Goal: Browse casually: Explore the website without a specific task or goal

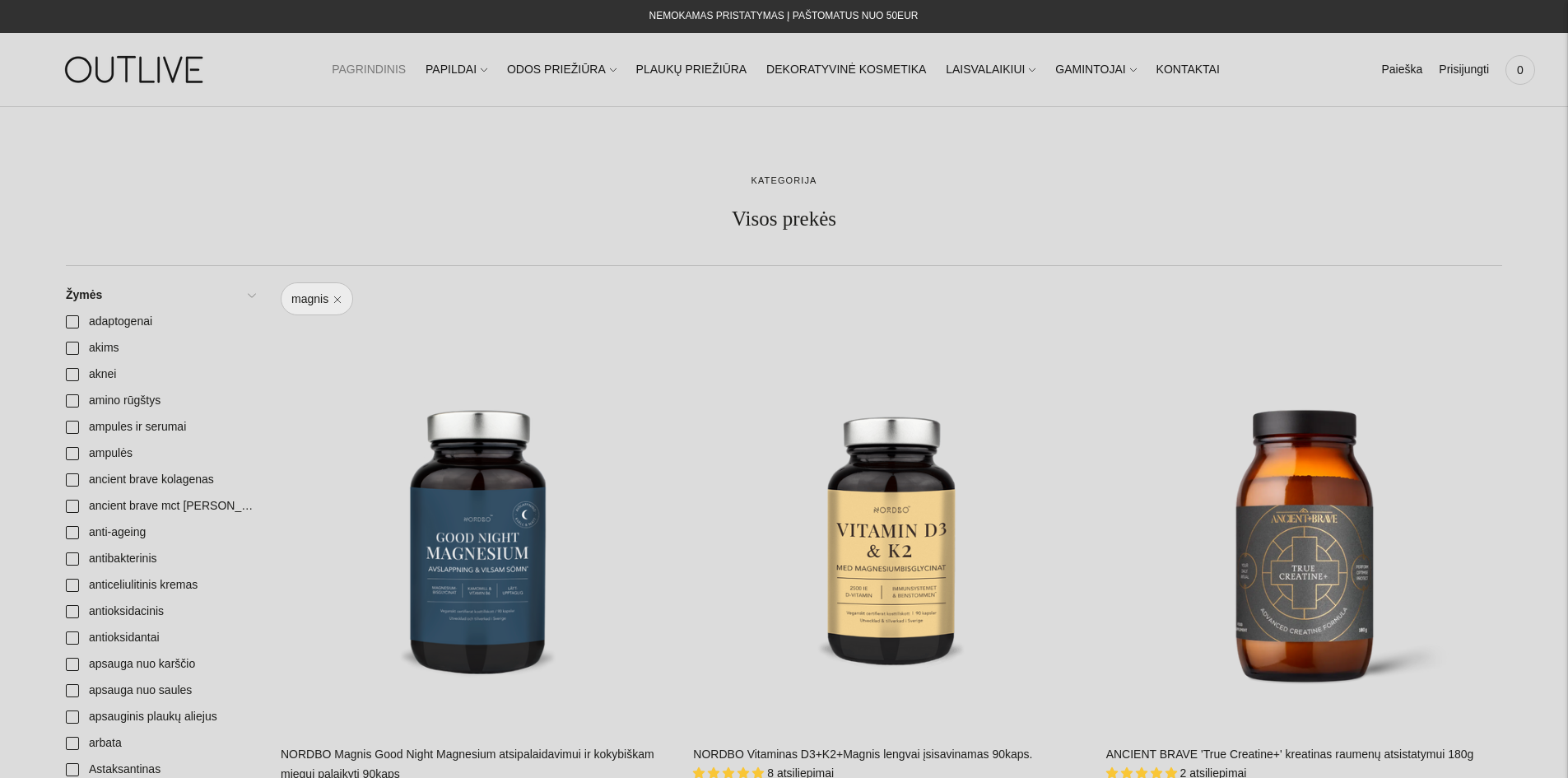
click at [406, 75] on link "PAGRINDINIS" at bounding box center [369, 70] width 74 height 36
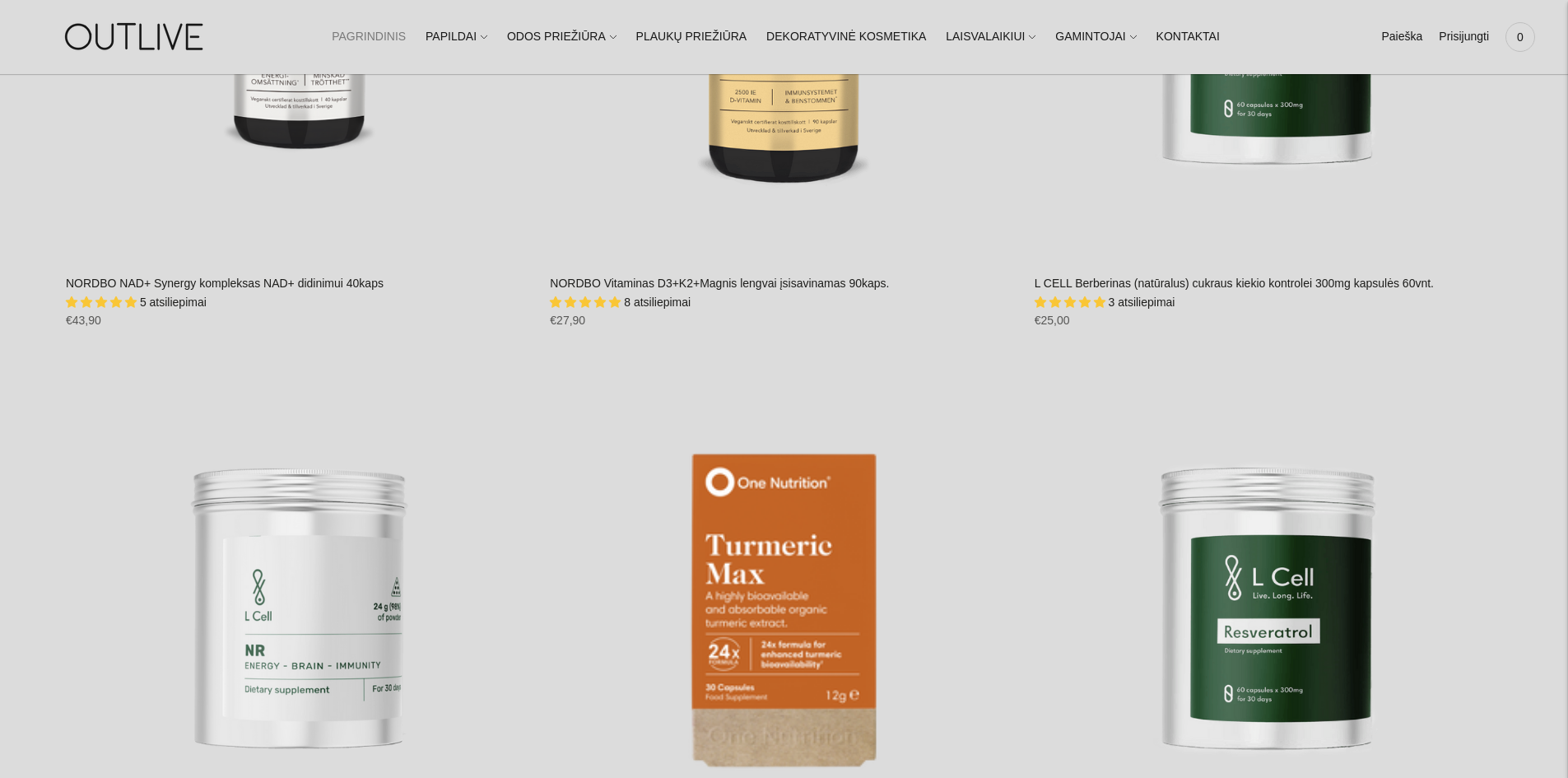
scroll to position [2388, 0]
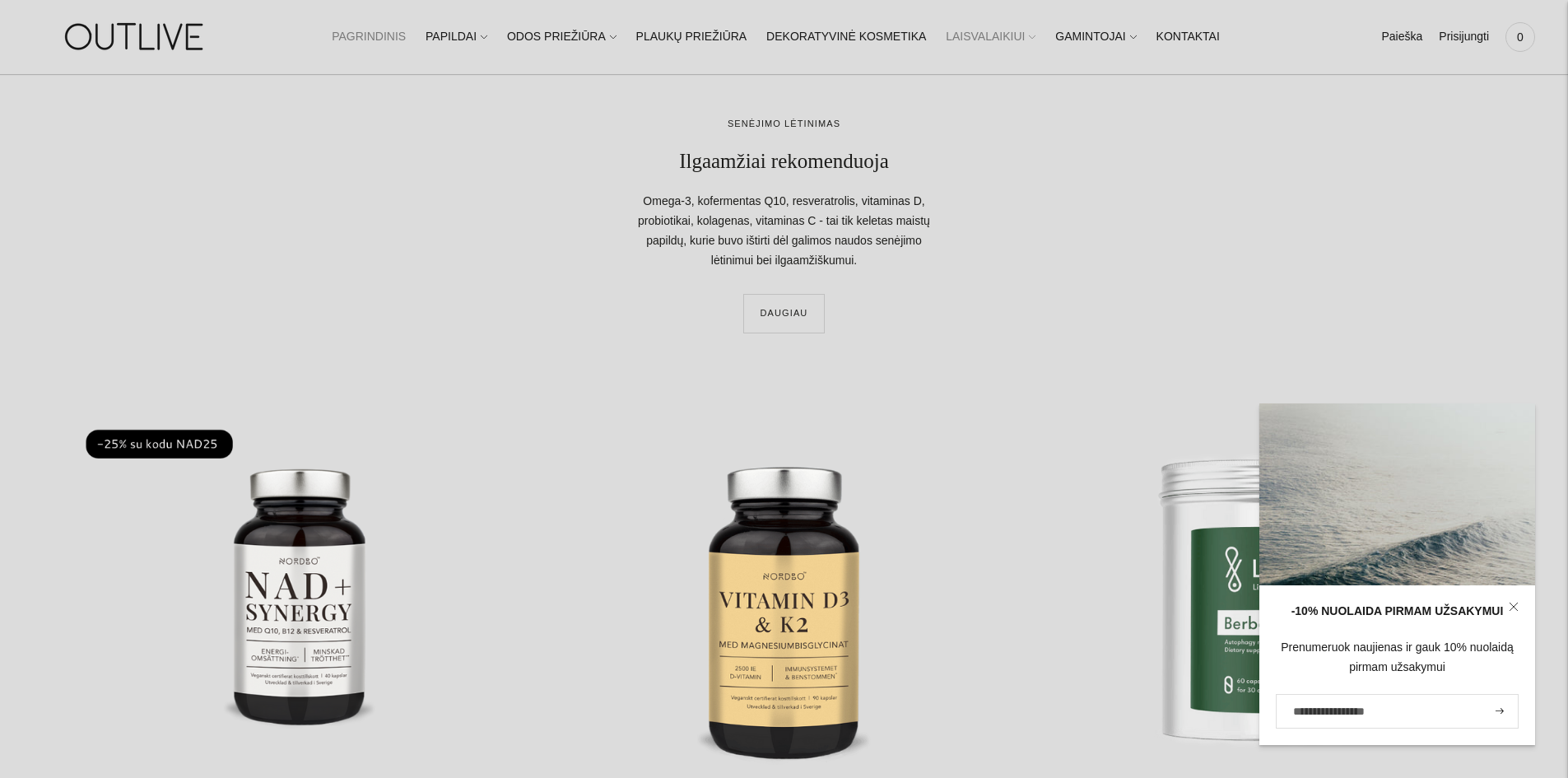
click at [1030, 39] on icon at bounding box center [1032, 37] width 6 height 3
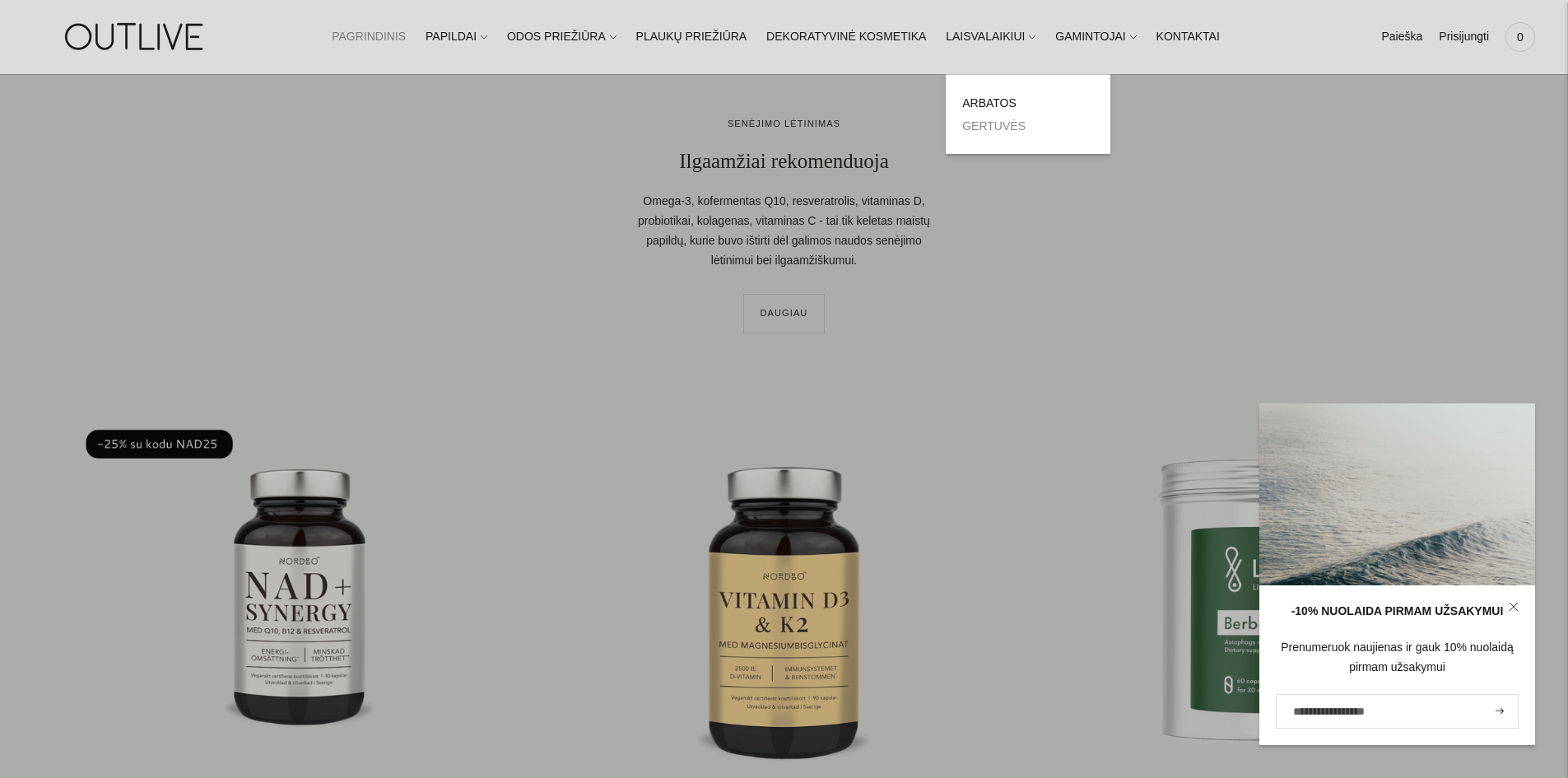
click at [981, 132] on link "GERTUVĖS" at bounding box center [994, 126] width 64 height 13
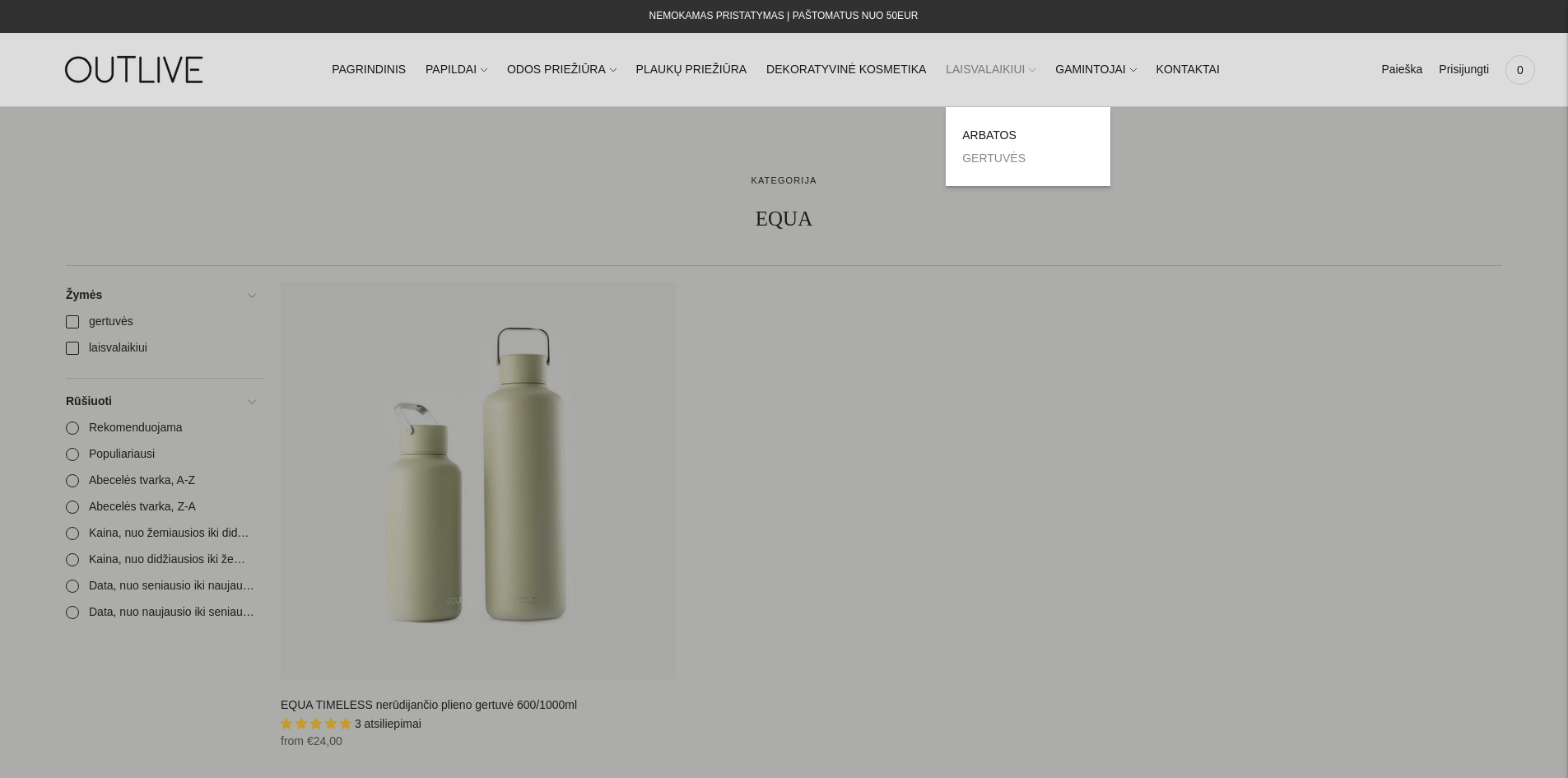
click at [981, 75] on link "LAISVALAIKIUI" at bounding box center [991, 70] width 89 height 36
click at [987, 136] on link "ARBATOS" at bounding box center [990, 135] width 55 height 13
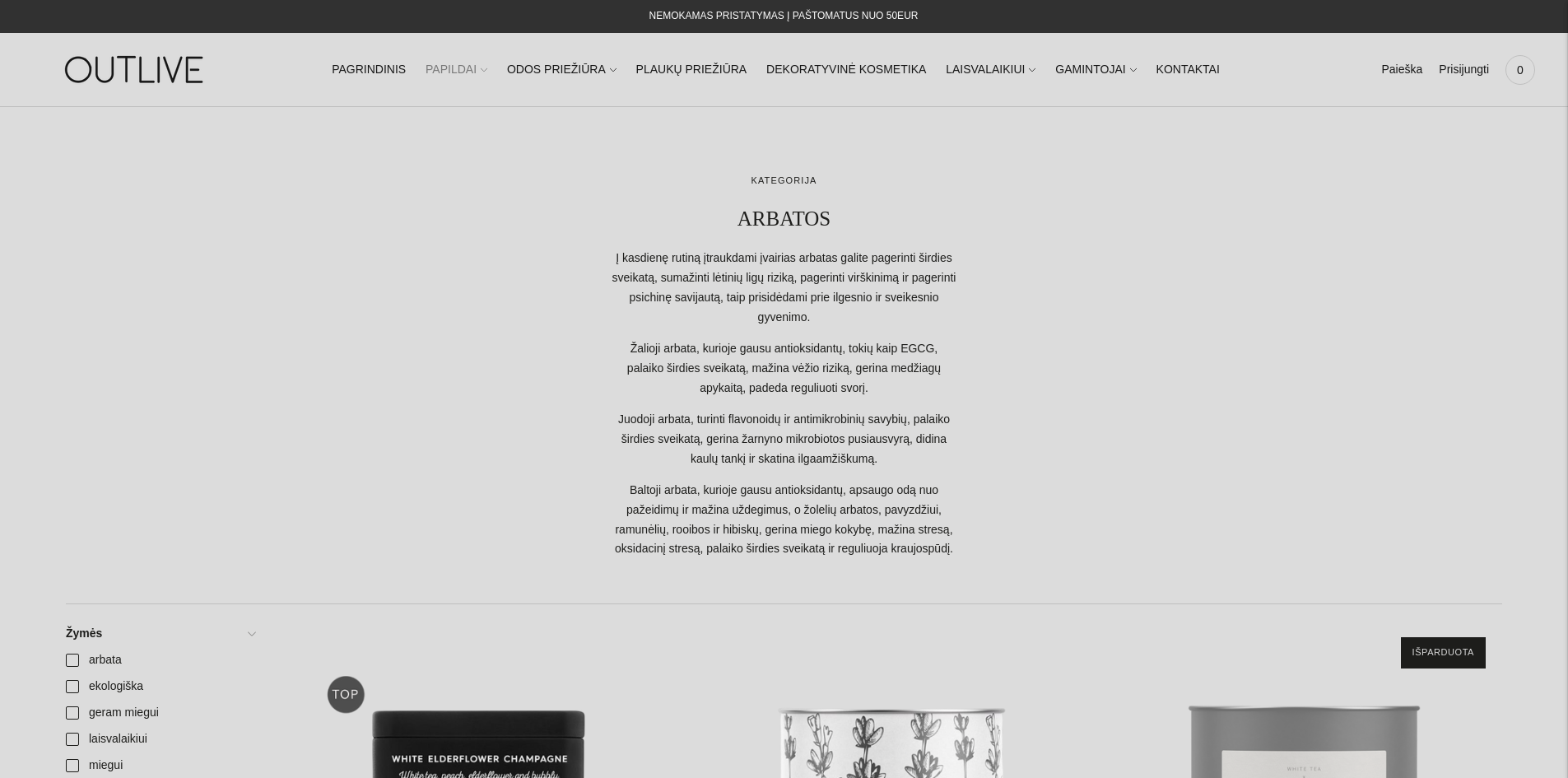
click at [487, 70] on link "PAPILDAI" at bounding box center [456, 70] width 62 height 36
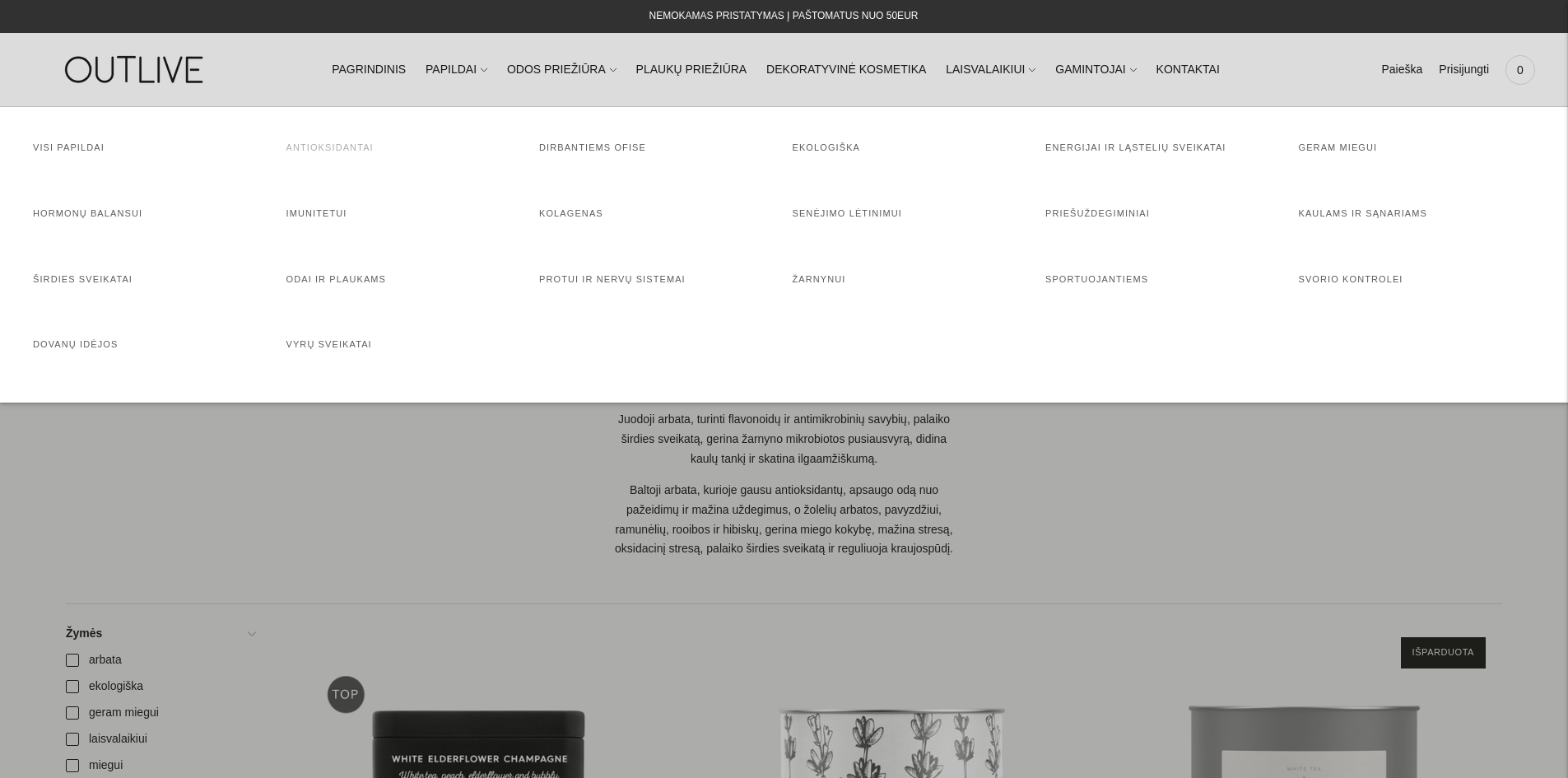
click at [351, 150] on link "Antioksidantai" at bounding box center [330, 147] width 87 height 10
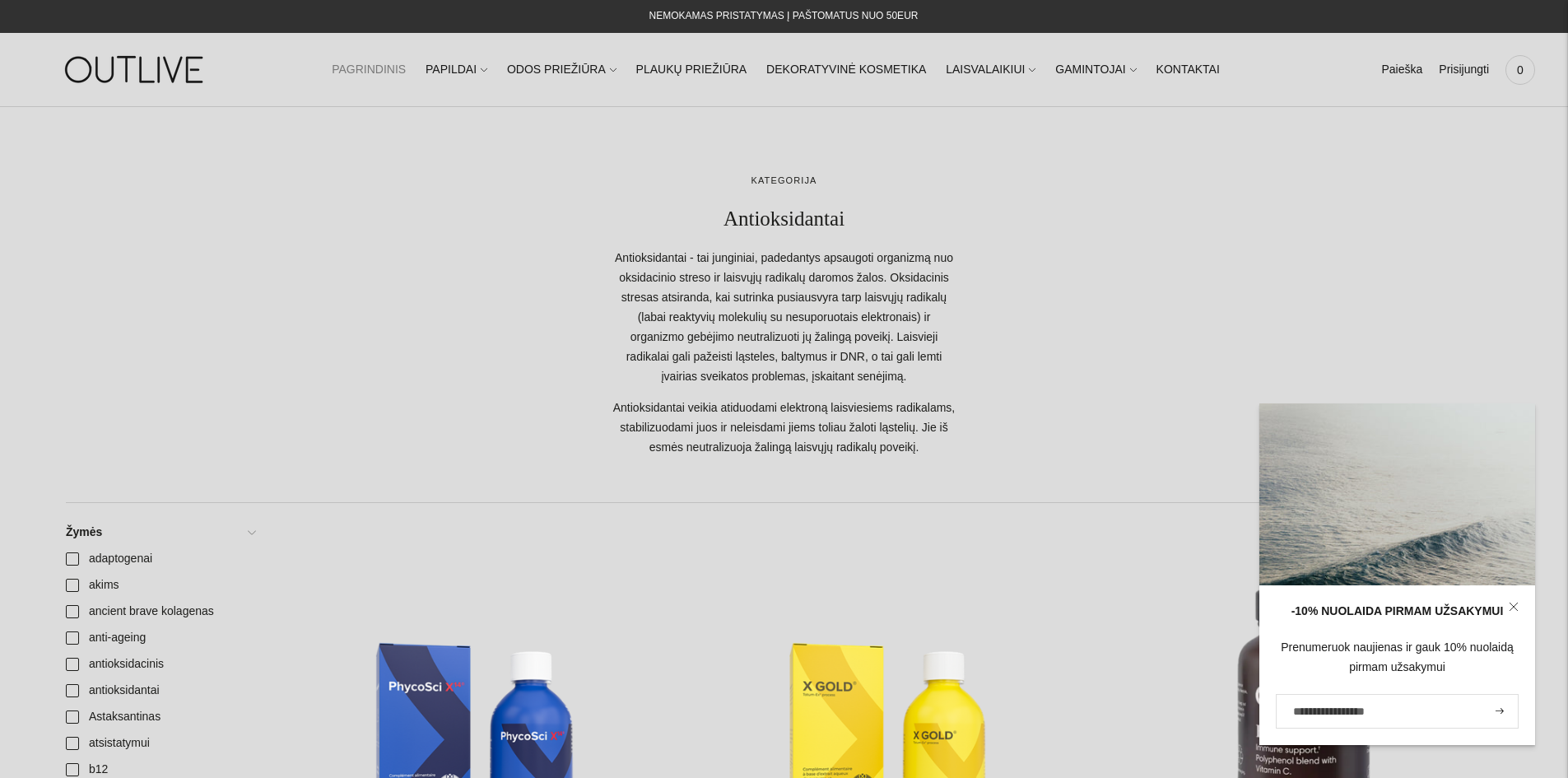
click at [406, 67] on link "PAGRINDINIS" at bounding box center [369, 70] width 74 height 36
